Goal: Task Accomplishment & Management: Use online tool/utility

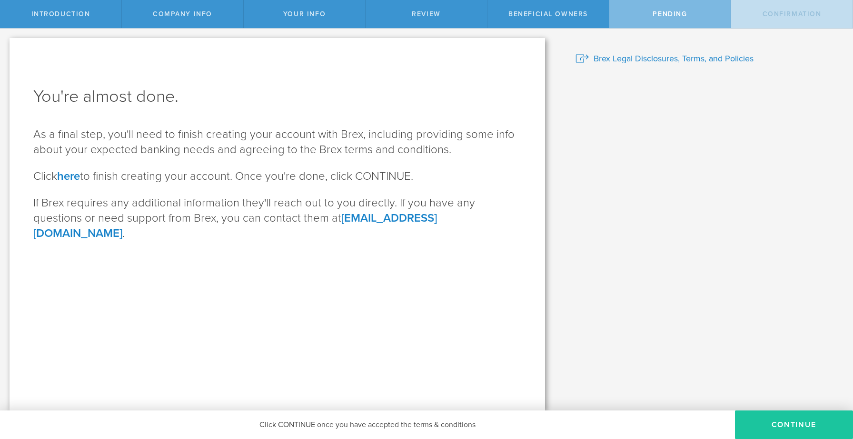
click at [783, 421] on button "CONTINUE" at bounding box center [794, 425] width 118 height 29
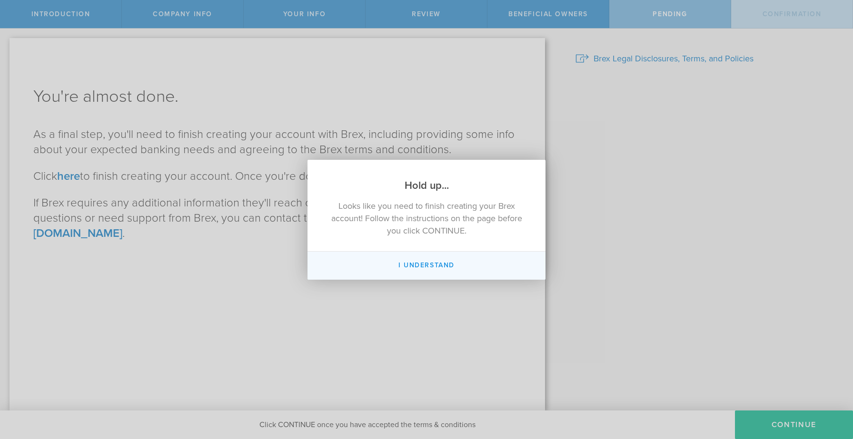
click at [446, 263] on button "I Understand" at bounding box center [427, 266] width 238 height 28
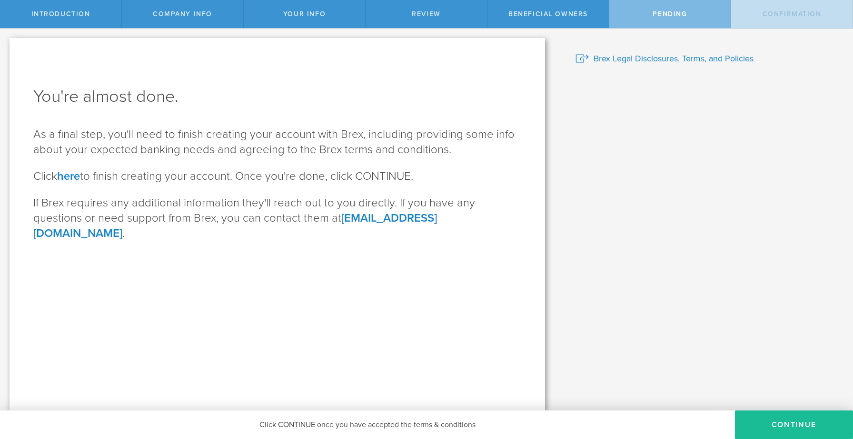
click at [769, 11] on span "Confirmation" at bounding box center [792, 14] width 59 height 8
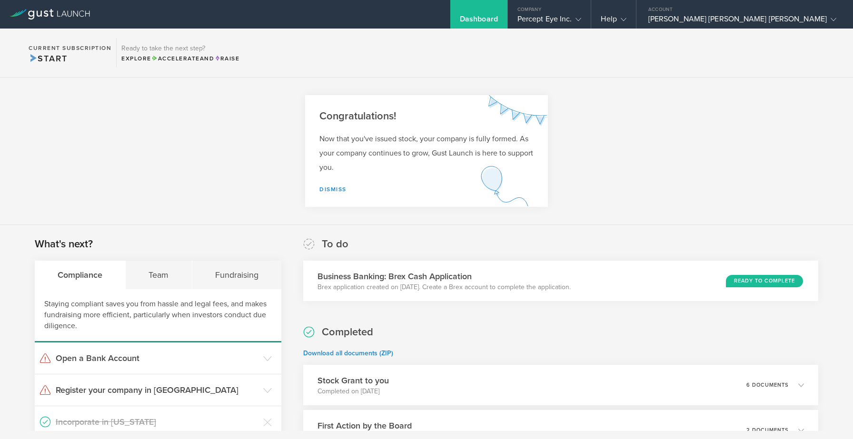
scroll to position [68, 0]
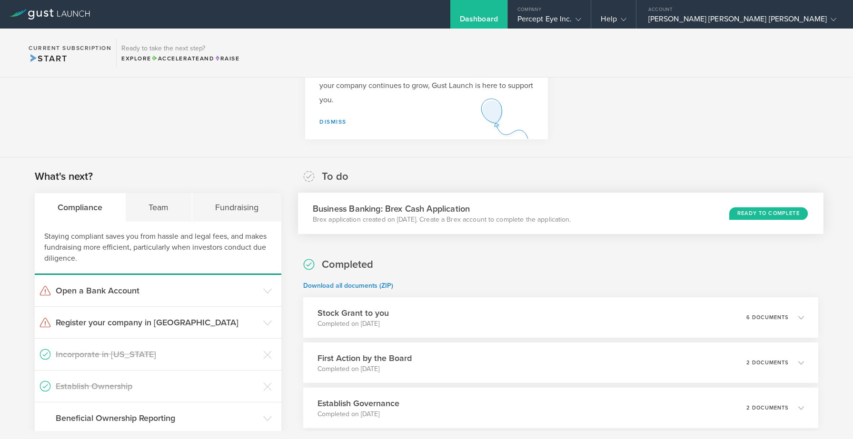
click at [689, 207] on div "Business Banking: Brex Cash Application Brex application created on [DATE]. Cre…" at bounding box center [561, 213] width 526 height 41
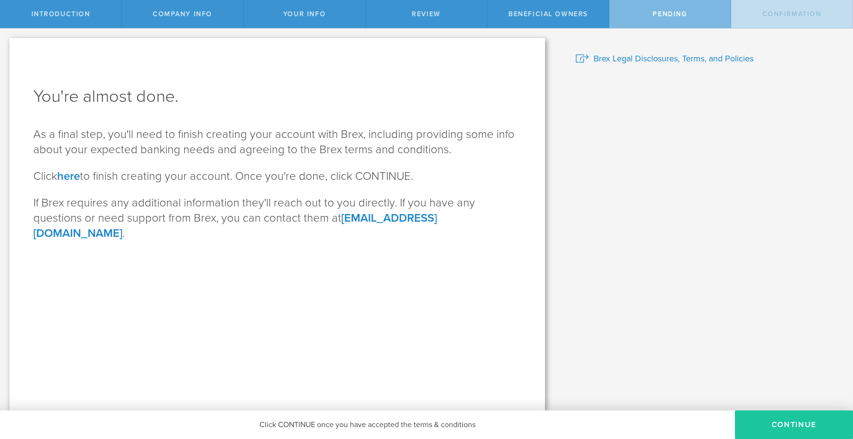
click at [776, 427] on button "CONTINUE" at bounding box center [794, 425] width 118 height 29
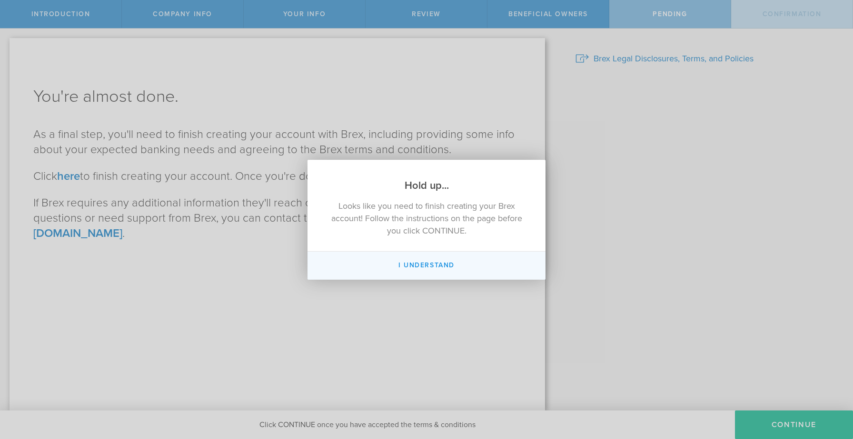
click at [421, 269] on button "I Understand" at bounding box center [427, 266] width 238 height 28
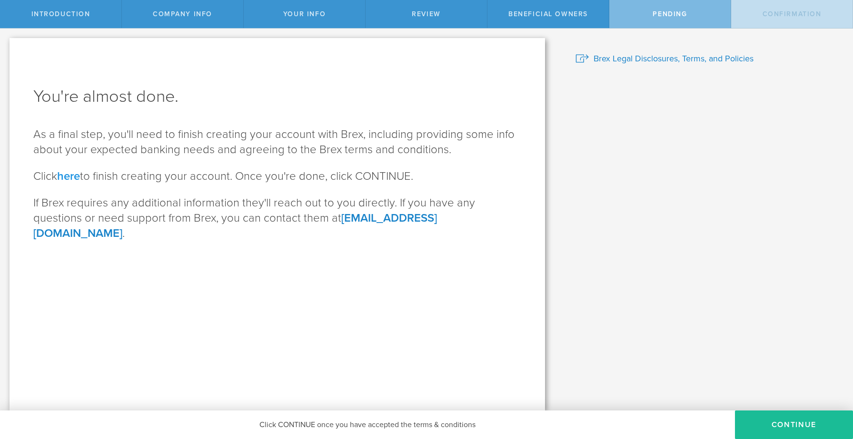
click at [62, 179] on link "here" at bounding box center [68, 176] width 23 height 14
